Goal: Information Seeking & Learning: Learn about a topic

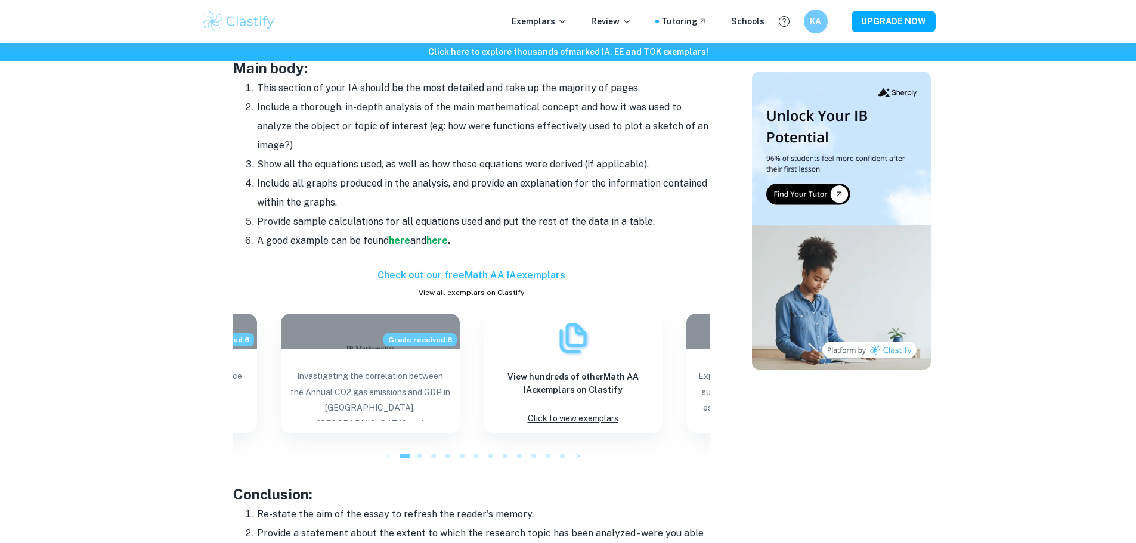
scroll to position [1252, 0]
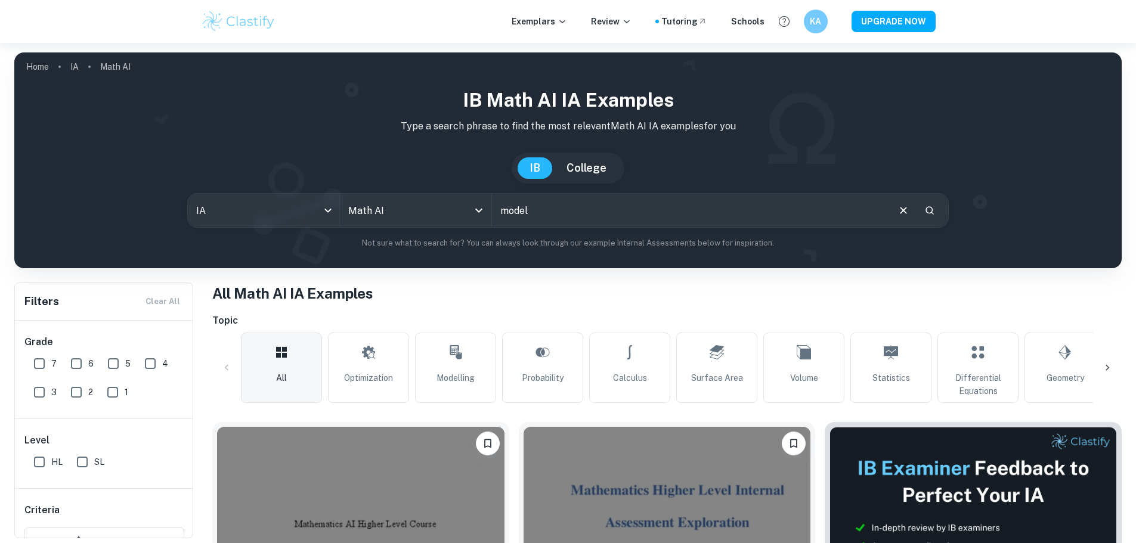
type input "model"
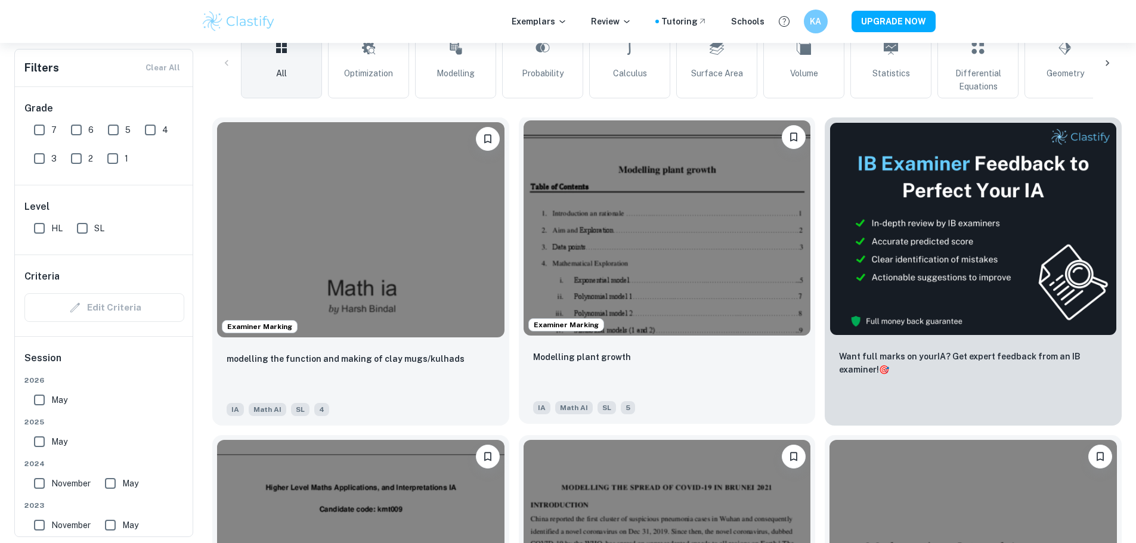
scroll to position [358, 0]
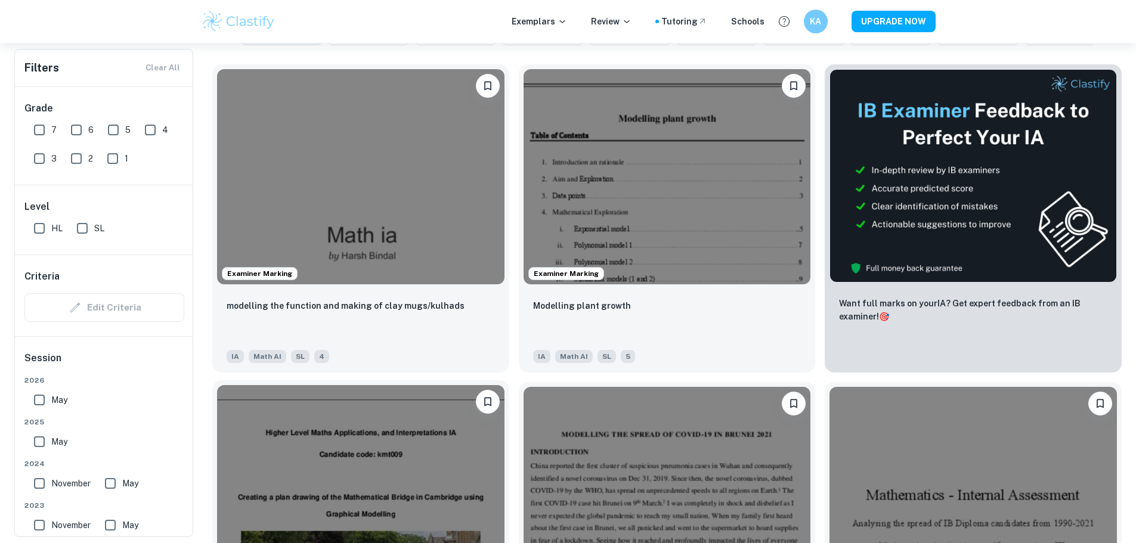
click at [504, 385] on img at bounding box center [360, 492] width 287 height 215
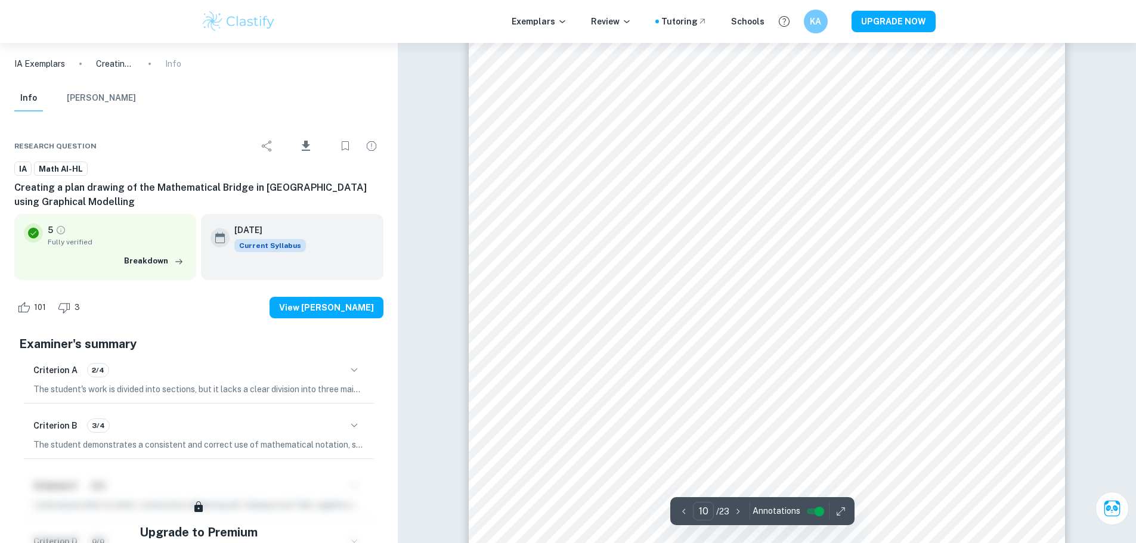
scroll to position [8110, 0]
type input "14"
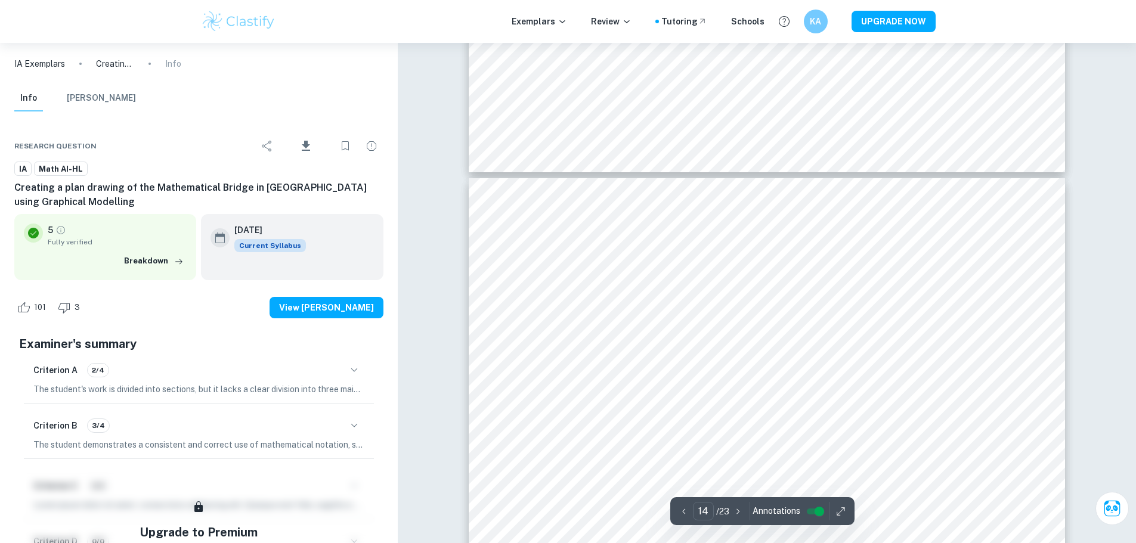
scroll to position [11211, 0]
